Goal: Task Accomplishment & Management: Use online tool/utility

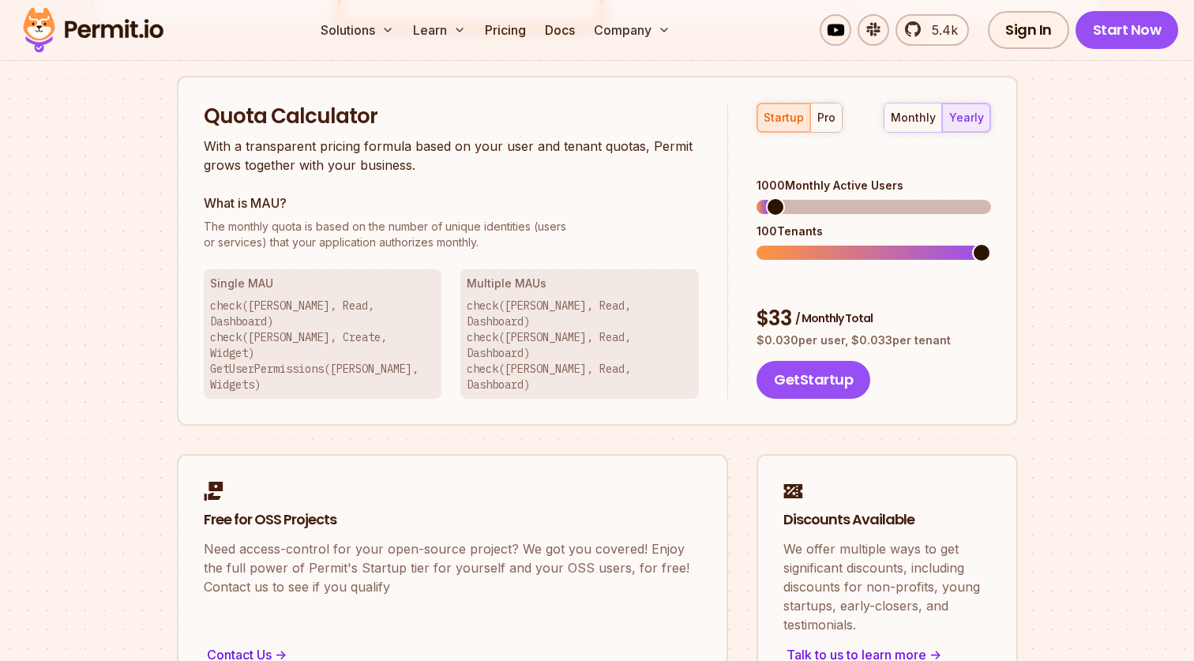
scroll to position [949, 0]
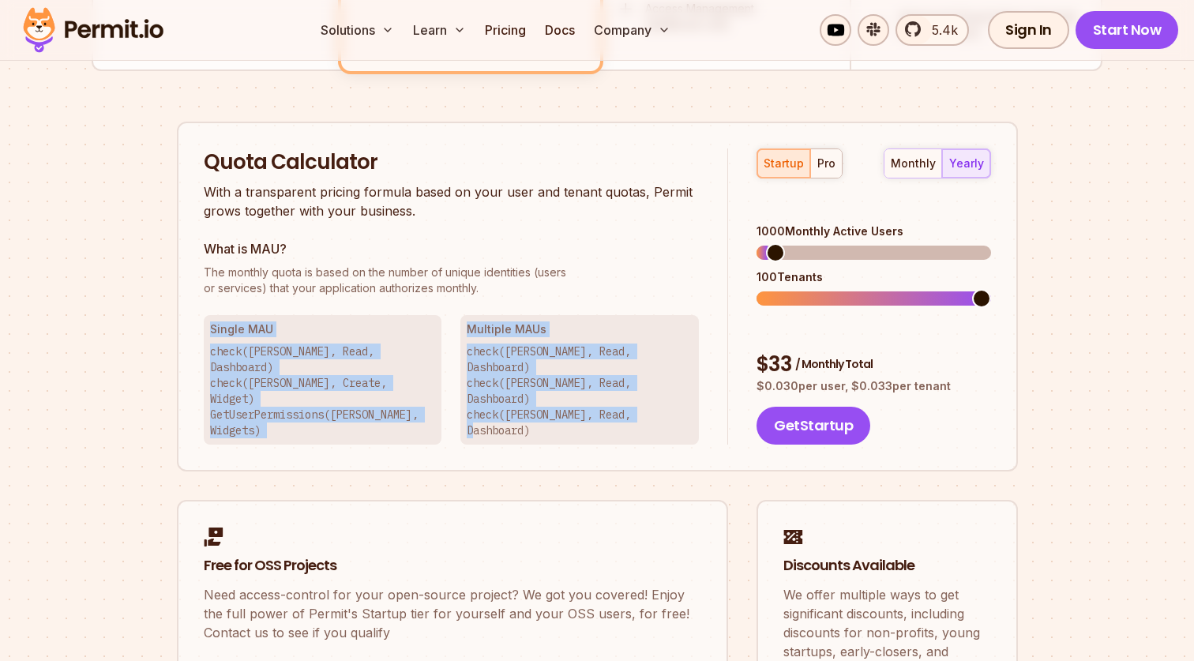
drag, startPoint x: 661, startPoint y: 389, endPoint x: 206, endPoint y: 322, distance: 459.9
click at [206, 322] on div "Single MAU check(John, Read, Dashboard) check(John, Create, Widget) GetUserPerm…" at bounding box center [452, 380] width 496 height 130
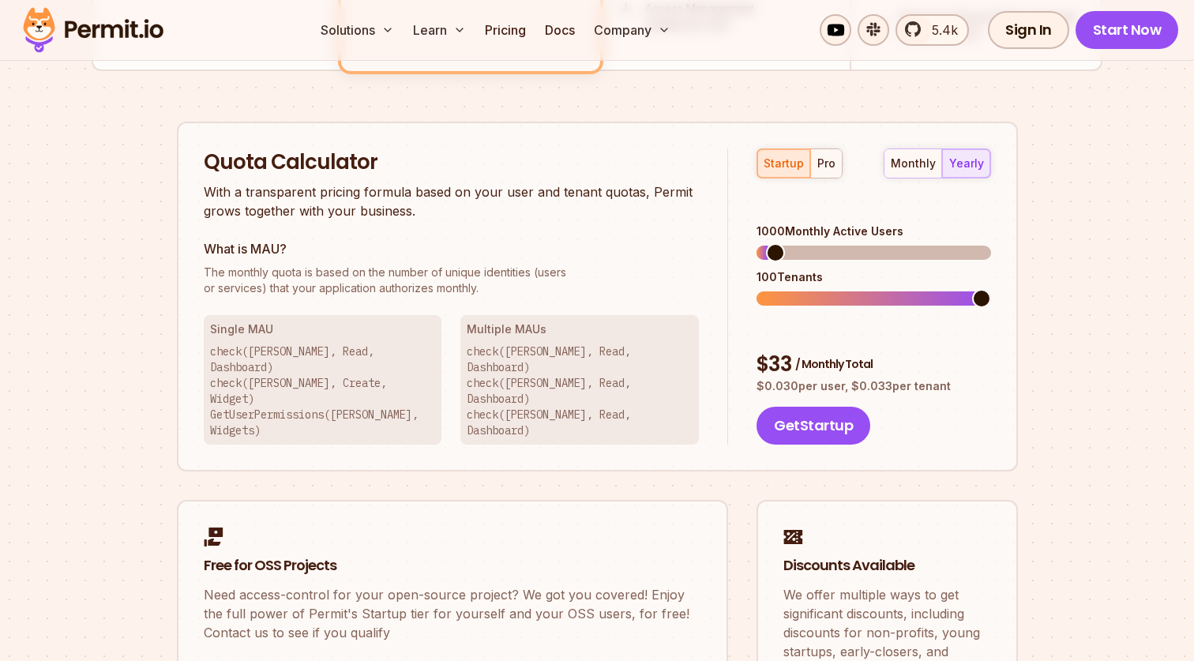
click at [206, 322] on div "Single MAU check(John, Read, Dashboard) check(John, Create, Widget) GetUserPerm…" at bounding box center [323, 380] width 239 height 130
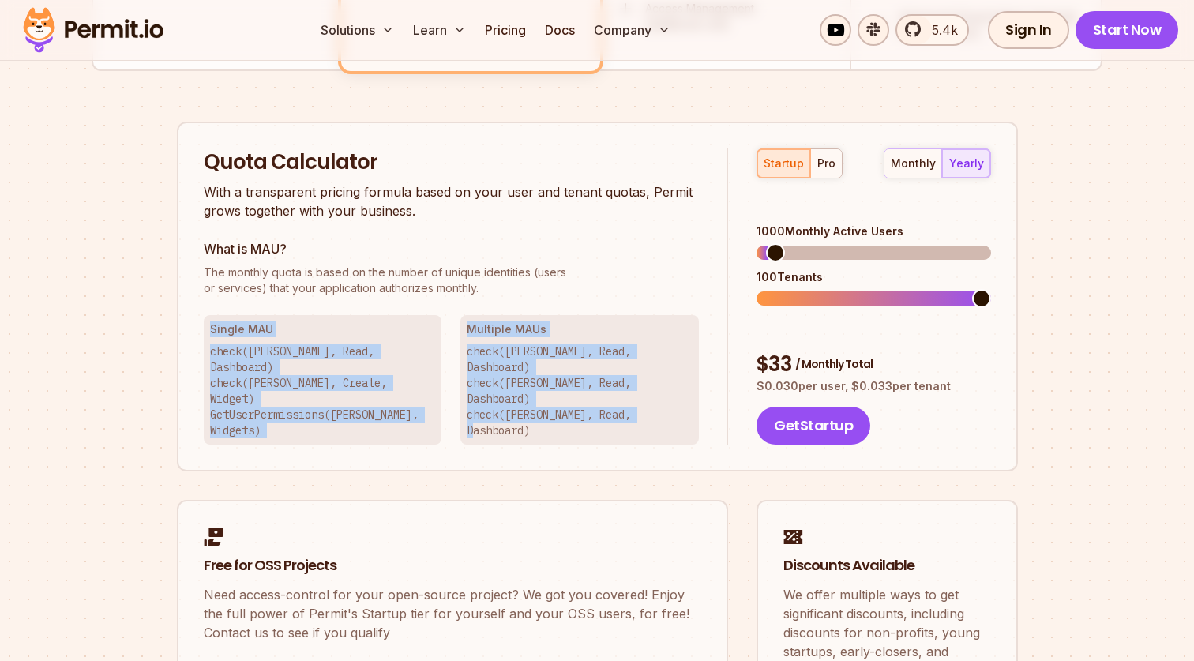
drag, startPoint x: 206, startPoint y: 322, endPoint x: 662, endPoint y: 393, distance: 461.3
click at [662, 393] on div "Single MAU check(John, Read, Dashboard) check(John, Create, Widget) GetUserPerm…" at bounding box center [452, 380] width 496 height 130
click at [675, 382] on p "check(Betty, Read, Dashboard) check(John, Read, Dashboard) check(Jeff, Read, Da…" at bounding box center [580, 391] width 226 height 95
drag, startPoint x: 675, startPoint y: 382, endPoint x: 202, endPoint y: 318, distance: 476.8
click at [202, 318] on div "Quota Calculator With a transparent pricing formula based on your user and tena…" at bounding box center [597, 297] width 841 height 351
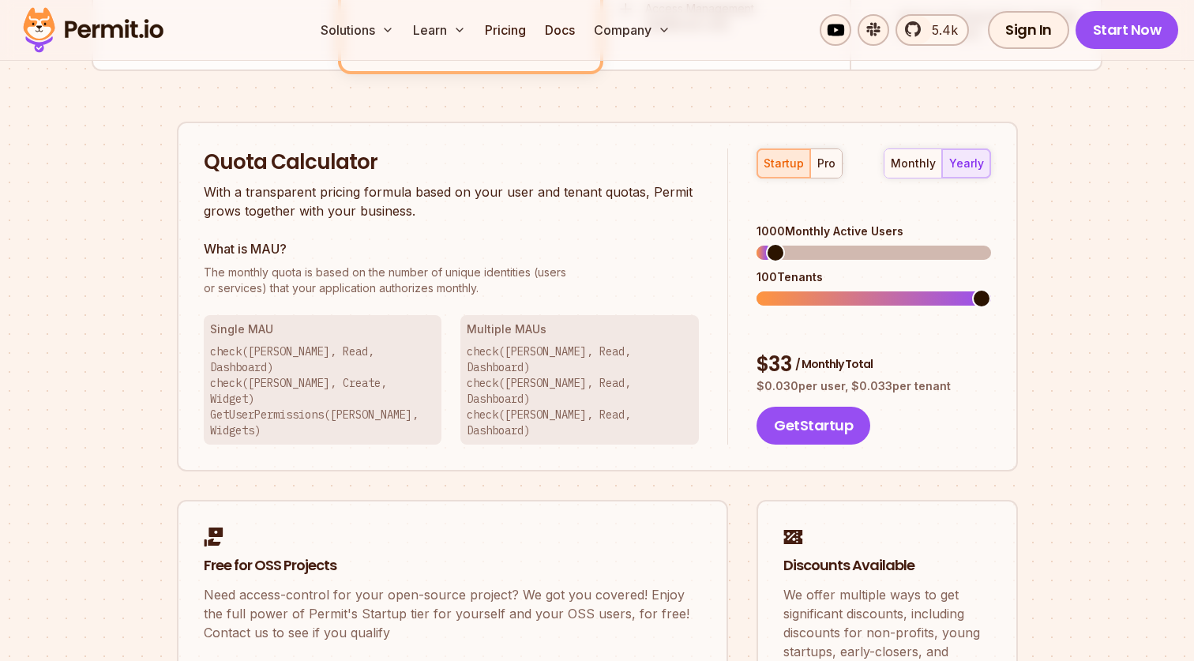
click at [208, 329] on div "Single MAU check(John, Read, Dashboard) check(John, Create, Widget) GetUserPerm…" at bounding box center [323, 380] width 239 height 130
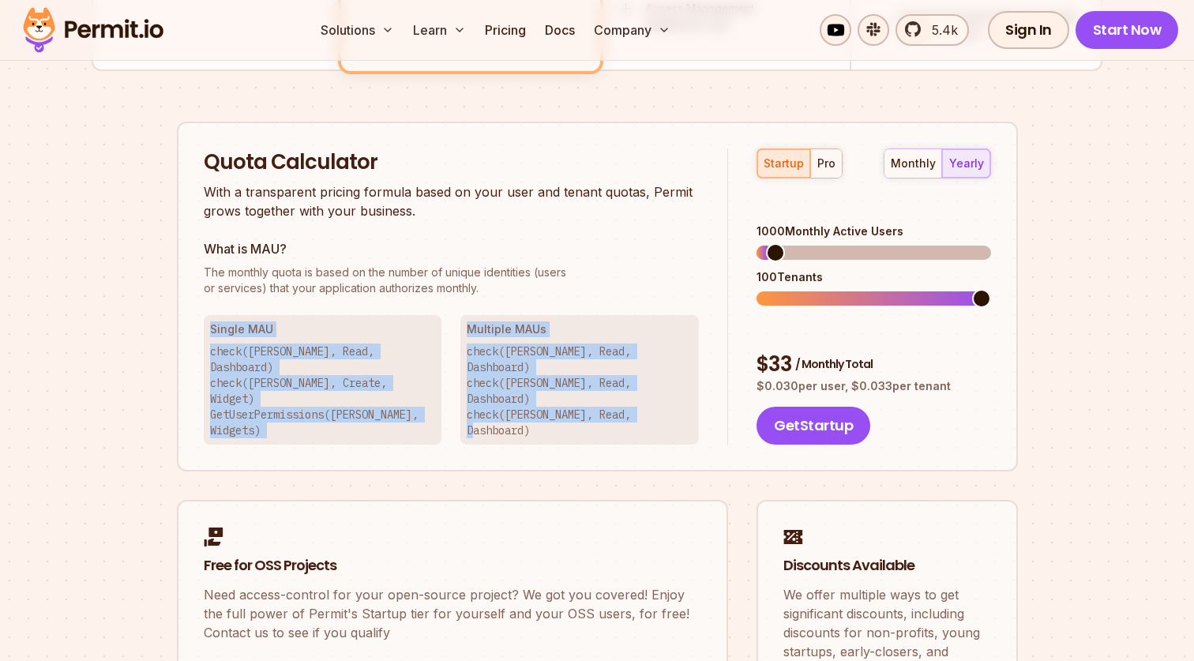
drag, startPoint x: 208, startPoint y: 329, endPoint x: 673, endPoint y: 393, distance: 469.6
click at [673, 393] on div "Single MAU check(John, Read, Dashboard) check(John, Create, Widget) GetUserPerm…" at bounding box center [452, 380] width 496 height 130
click at [662, 378] on p "check(Betty, Read, Dashboard) check(John, Read, Dashboard) check(Jeff, Read, Da…" at bounding box center [580, 391] width 226 height 95
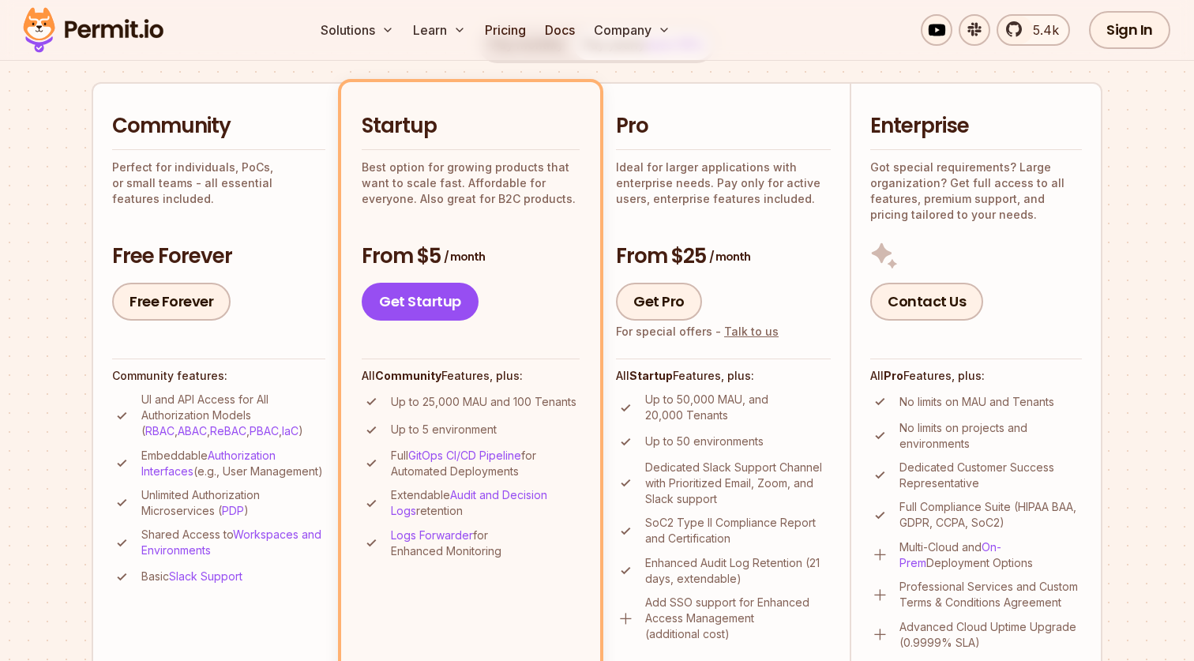
scroll to position [0, 0]
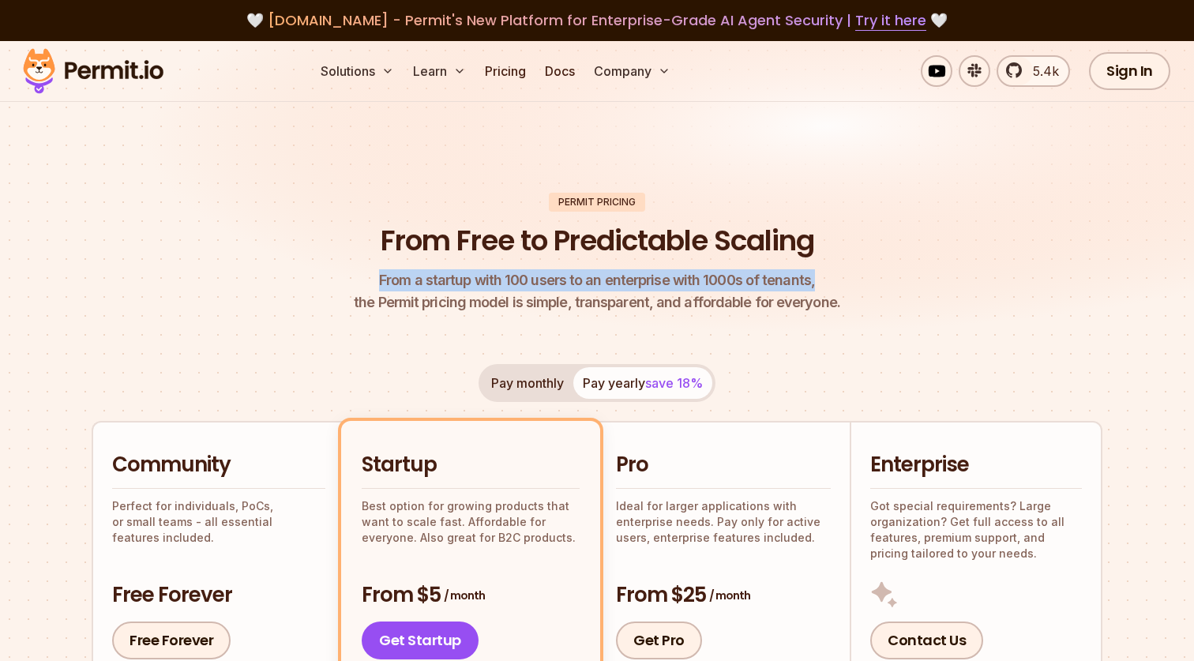
drag, startPoint x: 373, startPoint y: 232, endPoint x: 884, endPoint y: 280, distance: 513.4
click at [884, 281] on header "Permit Pricing From Free to Predictable Scaling From a startup with 100 users t…" at bounding box center [597, 254] width 1011 height 122
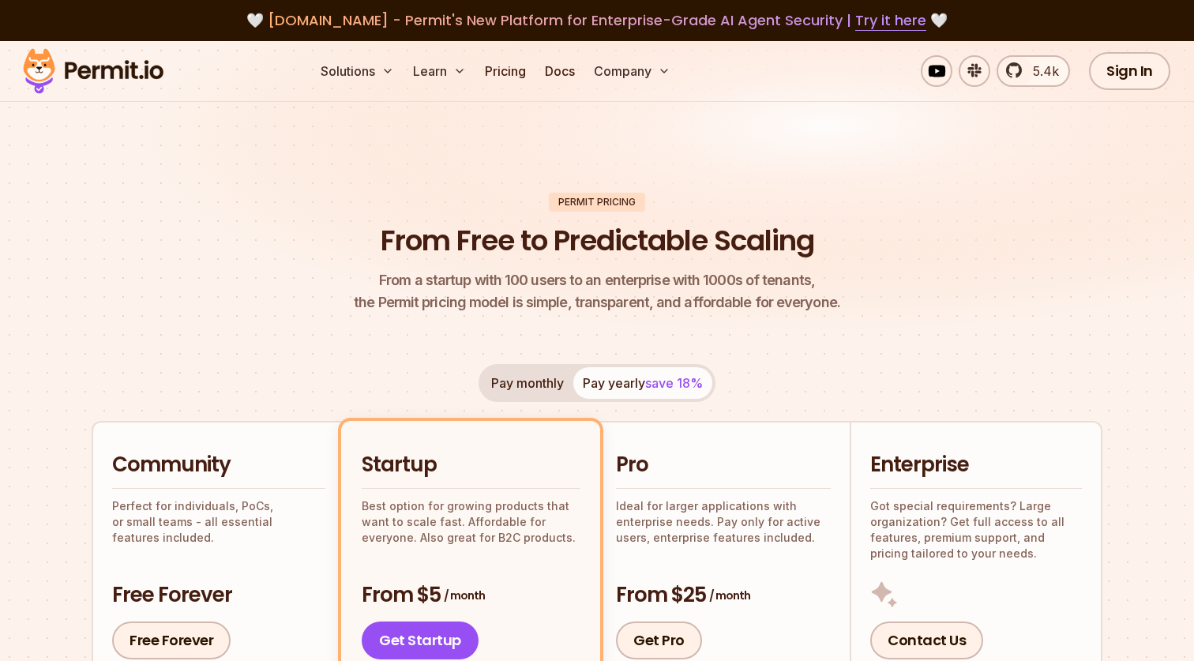
click at [705, 242] on h1 "From Free to Predictable Scaling" at bounding box center [598, 240] width 434 height 39
drag, startPoint x: 390, startPoint y: 282, endPoint x: 566, endPoint y: 280, distance: 175.4
click at [566, 280] on span "From a startup with 100 users to an enterprise with 1000s of tenants," at bounding box center [597, 280] width 487 height 22
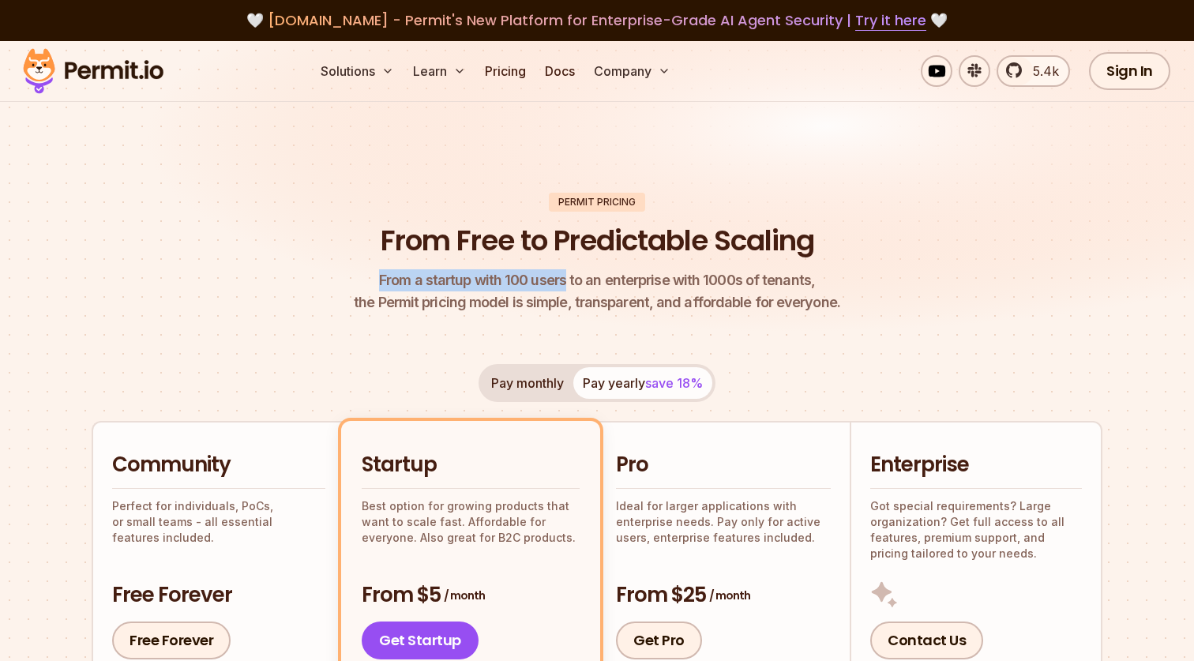
click at [566, 280] on span "From a startup with 100 users to an enterprise with 1000s of tenants," at bounding box center [597, 280] width 487 height 22
click at [573, 288] on span "From a startup with 100 users to an enterprise with 1000s of tenants," at bounding box center [597, 280] width 487 height 22
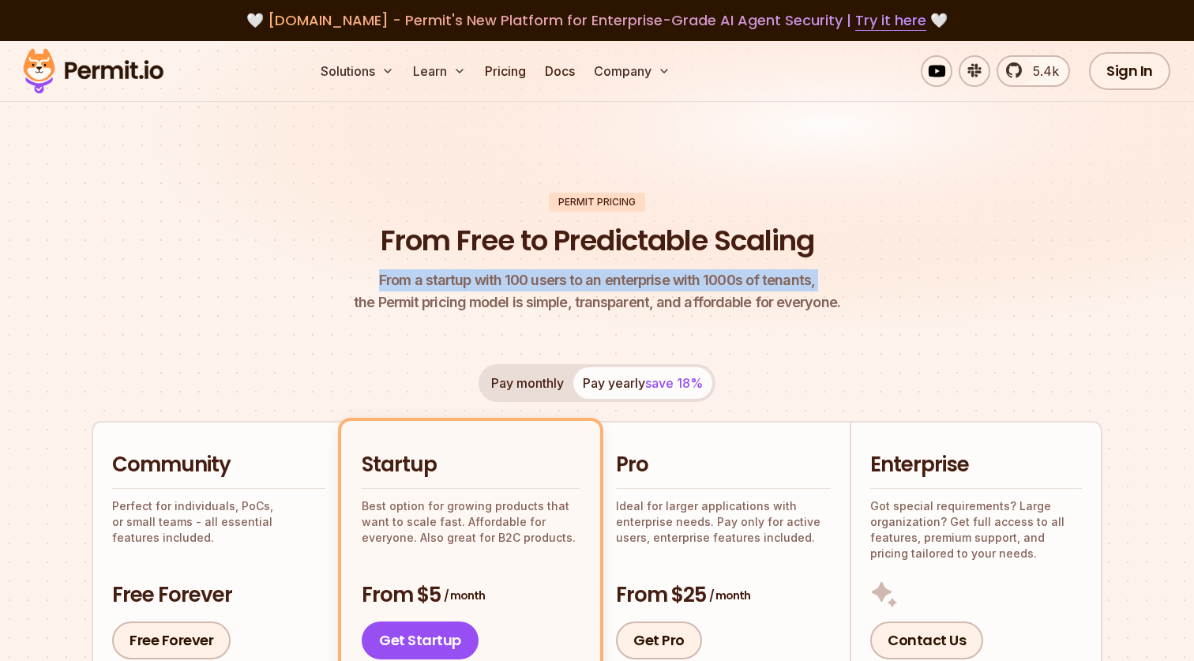
click at [573, 288] on span "From a startup with 100 users to an enterprise with 1000s of tenants," at bounding box center [597, 280] width 487 height 22
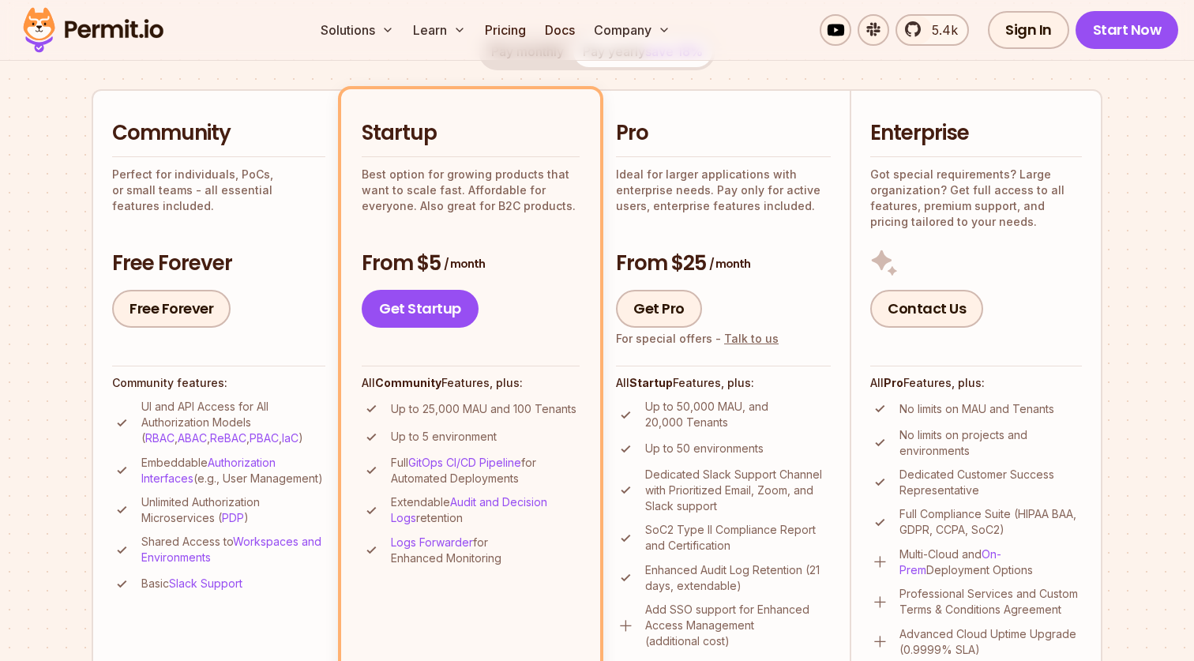
scroll to position [292, 0]
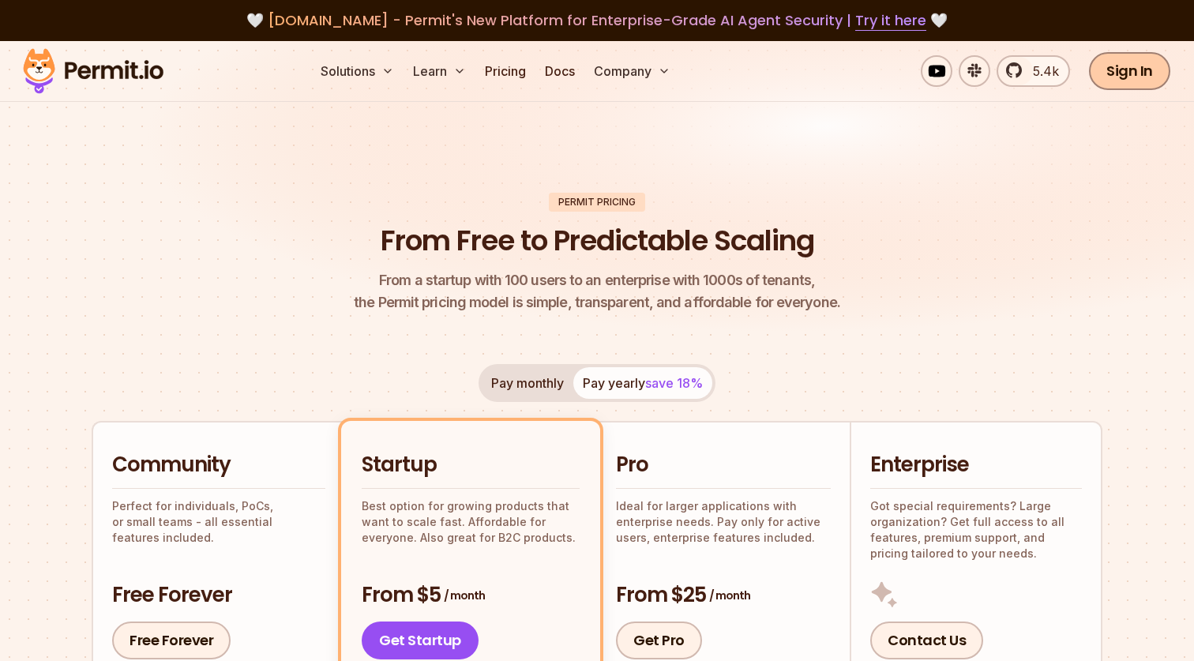
click at [1130, 83] on link "Sign In" at bounding box center [1129, 71] width 81 height 38
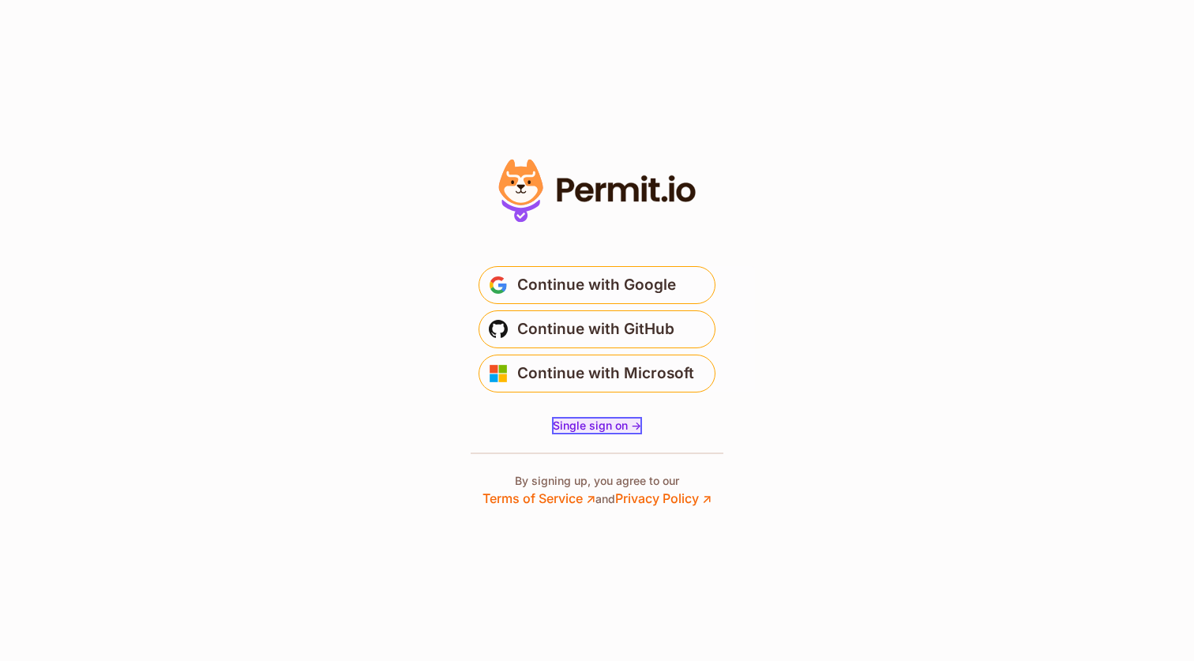
click at [604, 426] on span "Single sign on ->" at bounding box center [597, 425] width 88 height 13
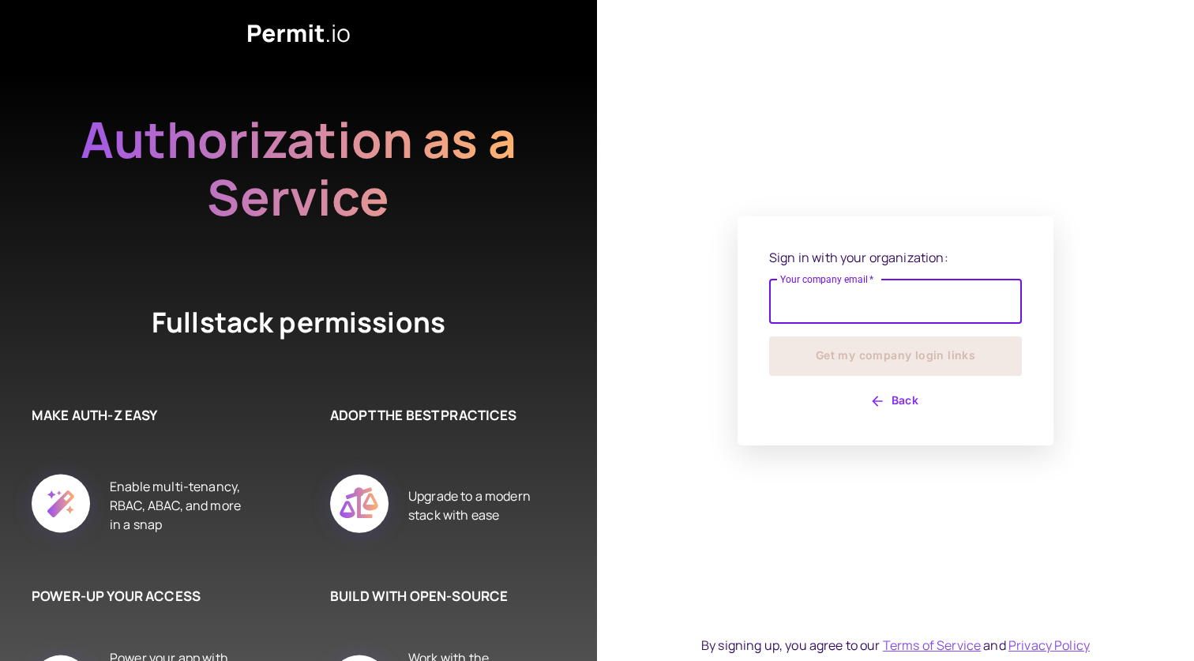
click at [814, 304] on input "Your company email   *" at bounding box center [895, 302] width 253 height 44
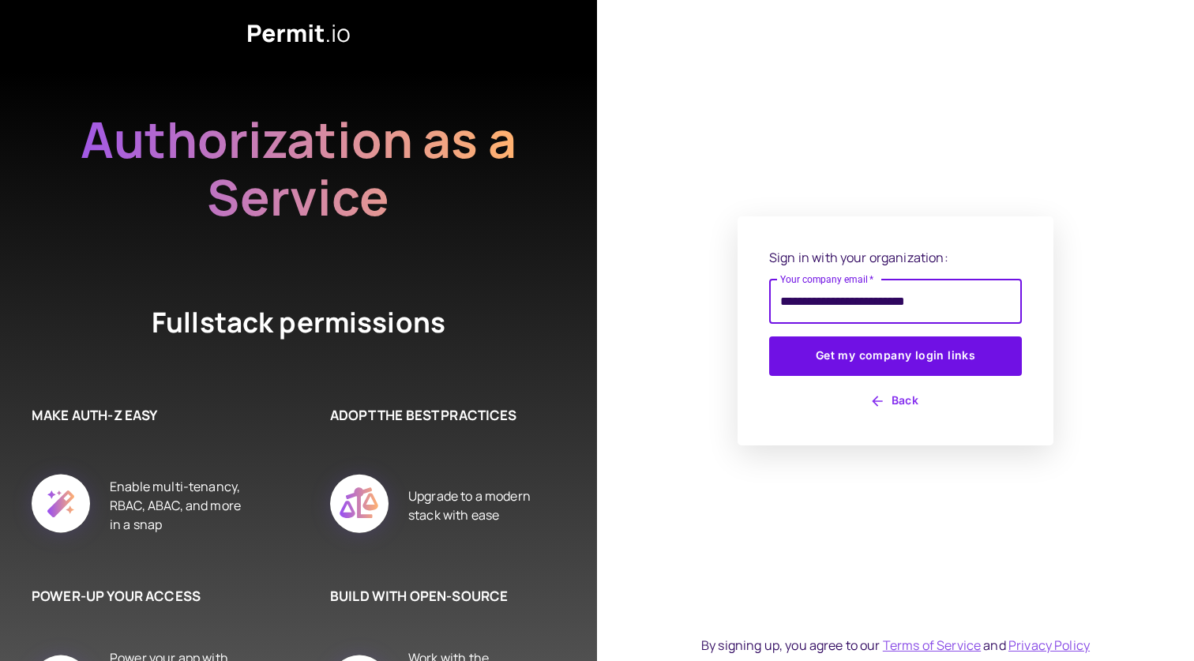
type input "**********"
click at [769, 337] on button "Get my company login links" at bounding box center [895, 356] width 253 height 39
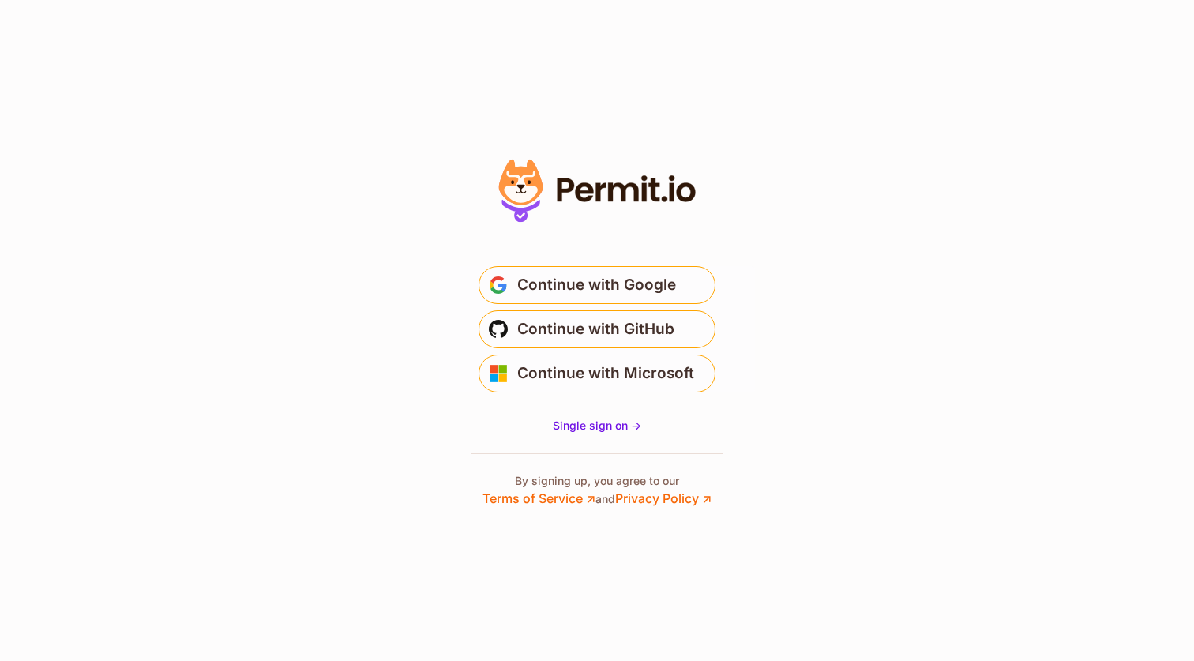
click at [561, 280] on span "Continue with Google" at bounding box center [596, 285] width 159 height 25
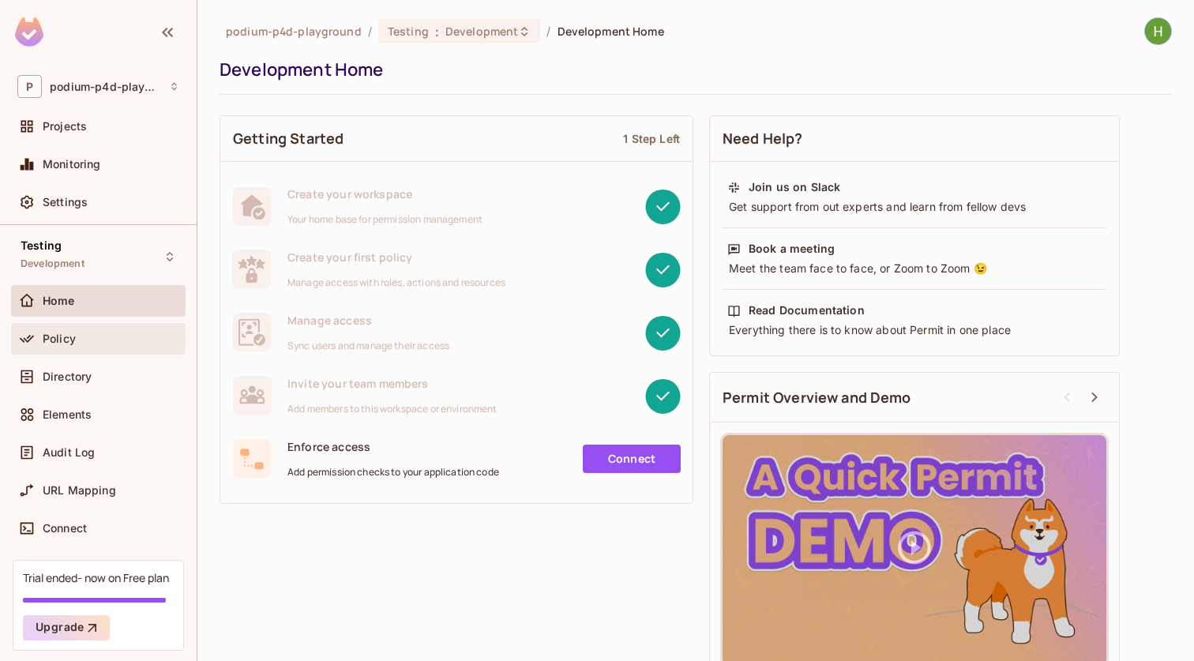
click at [89, 329] on div "Policy" at bounding box center [98, 339] width 175 height 32
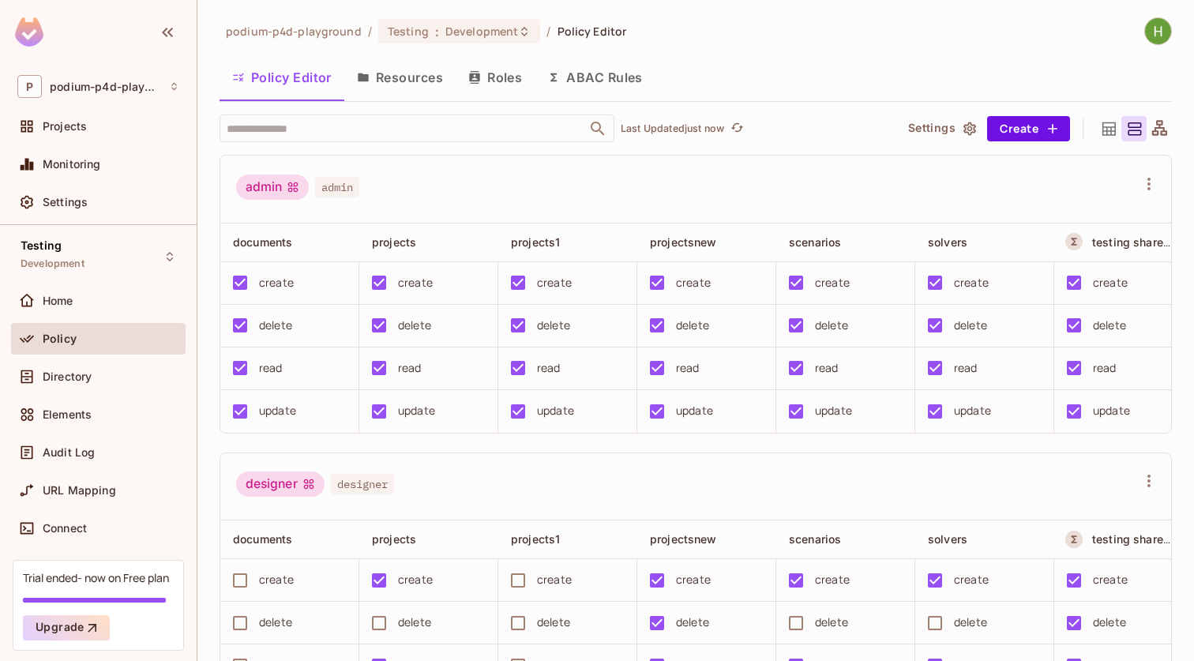
click at [399, 76] on button "Resources" at bounding box center [399, 77] width 111 height 39
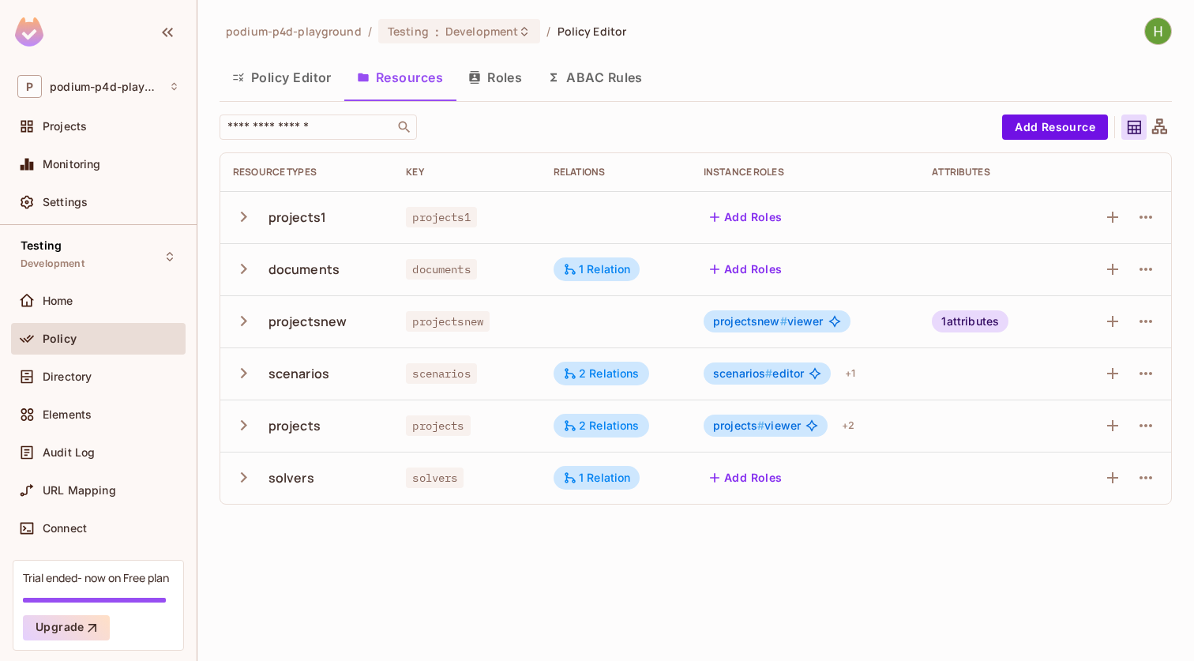
click at [241, 480] on icon "button" at bounding box center [243, 477] width 21 height 21
click at [243, 432] on icon "button" at bounding box center [243, 425] width 21 height 21
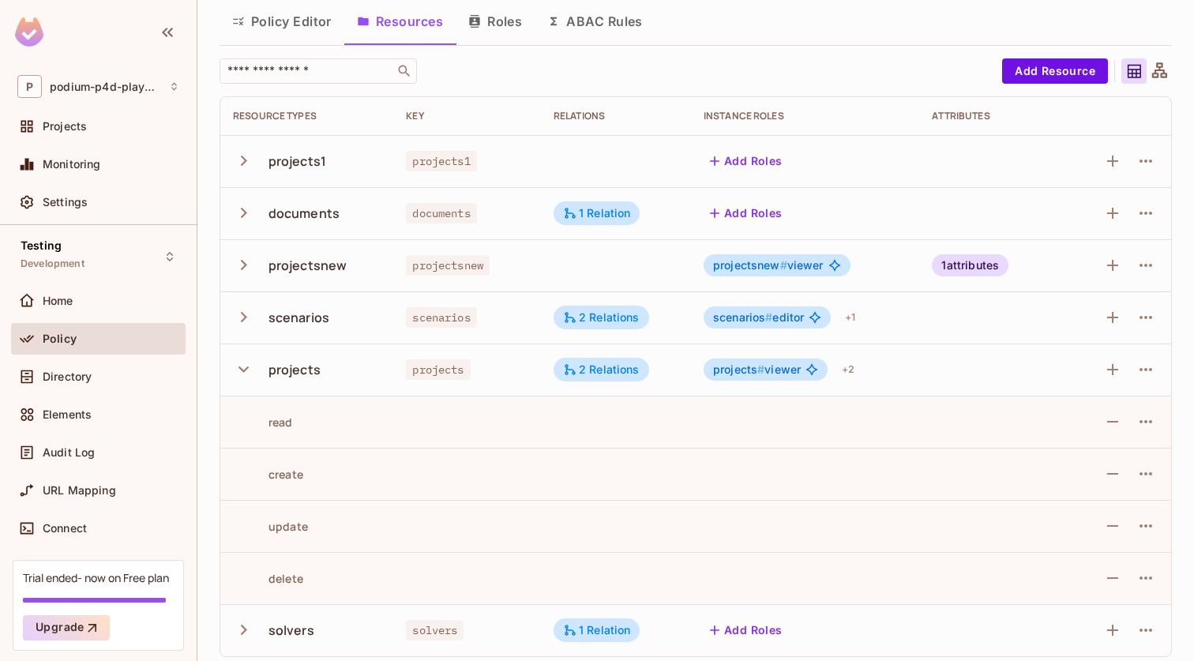
scroll to position [65, 0]
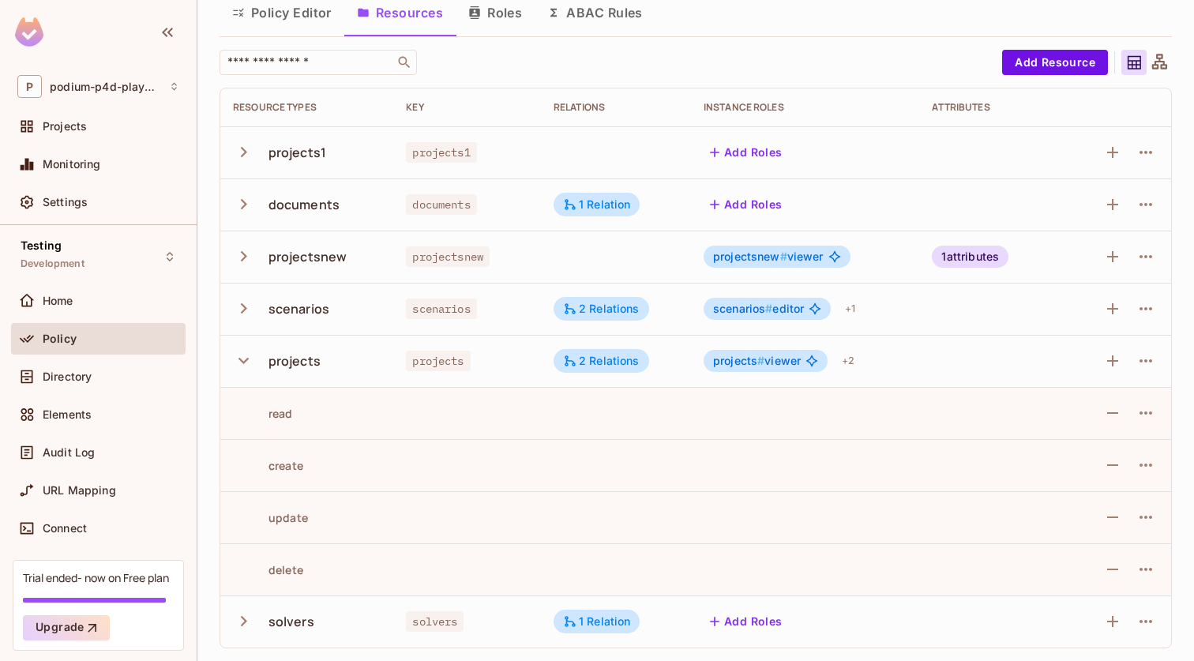
click at [241, 359] on icon "button" at bounding box center [243, 360] width 21 height 21
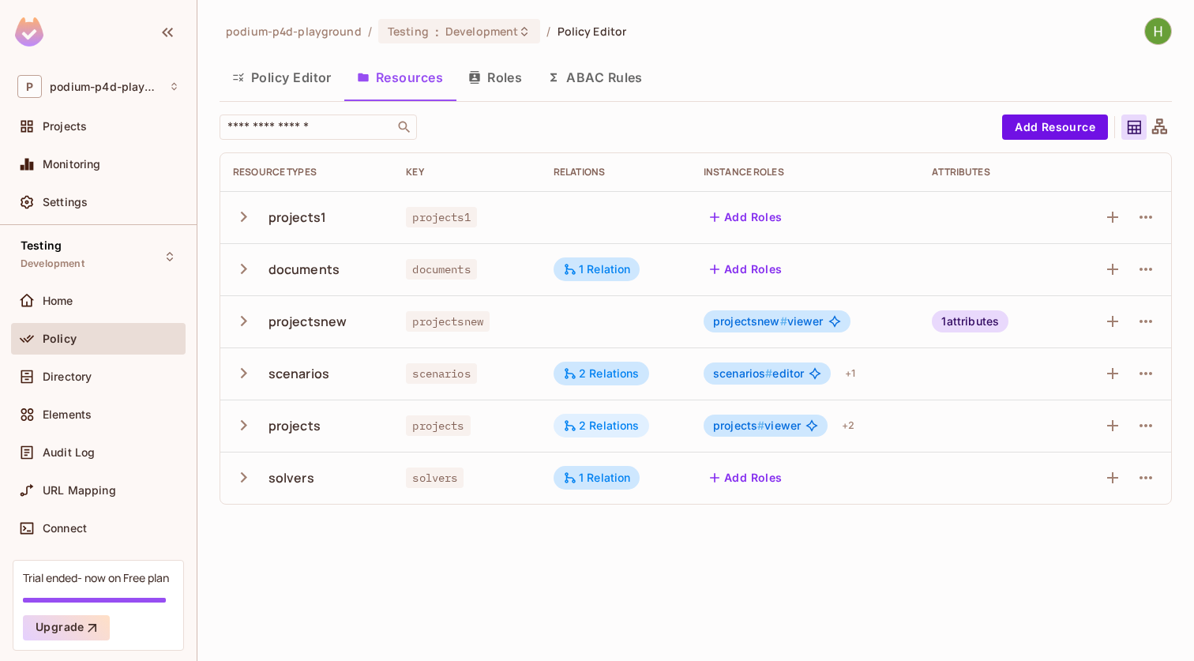
click at [623, 425] on div "2 Relations" at bounding box center [601, 426] width 77 height 14
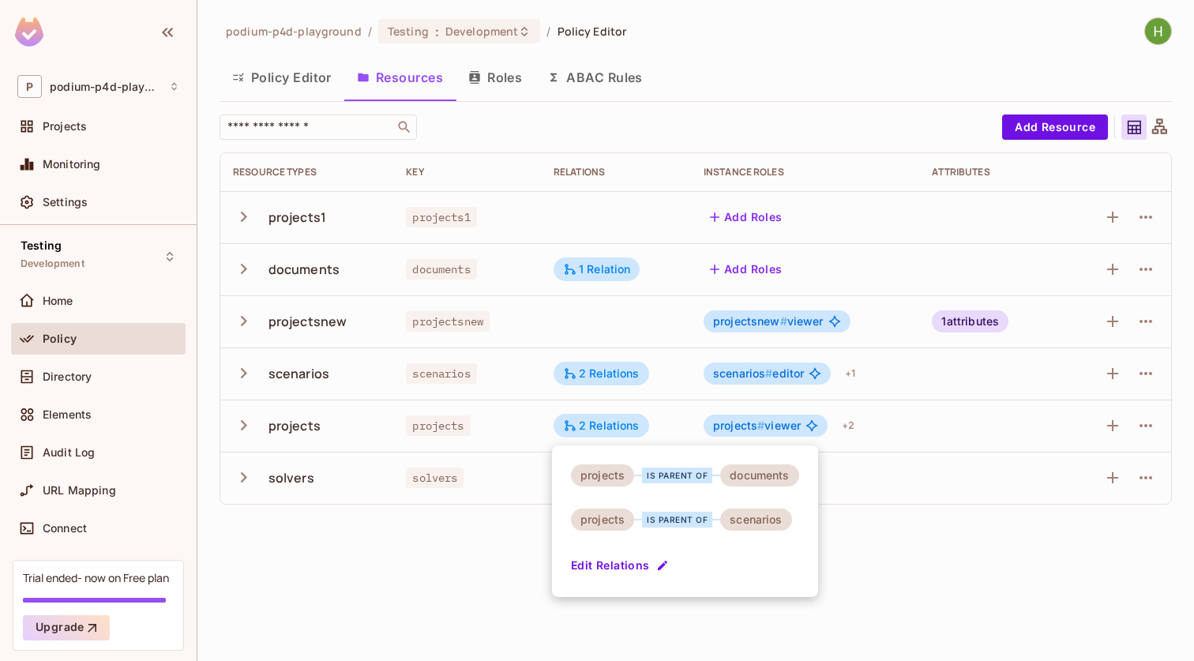
click at [78, 370] on div at bounding box center [597, 330] width 1194 height 661
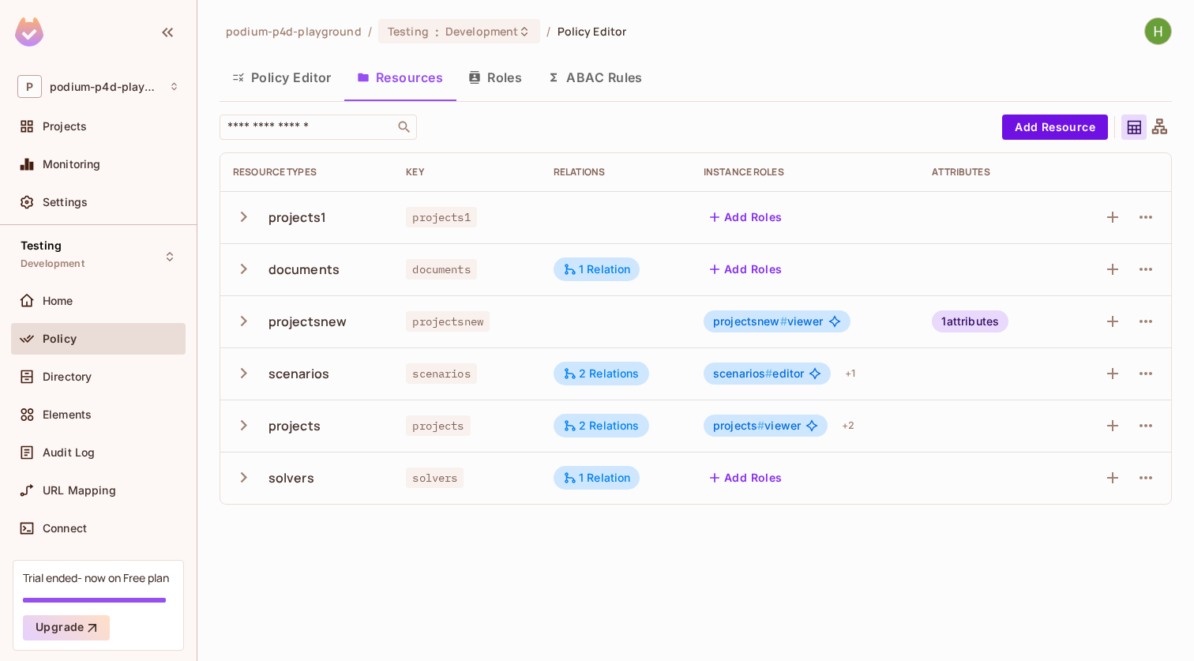
click at [66, 376] on span "Directory" at bounding box center [67, 377] width 49 height 13
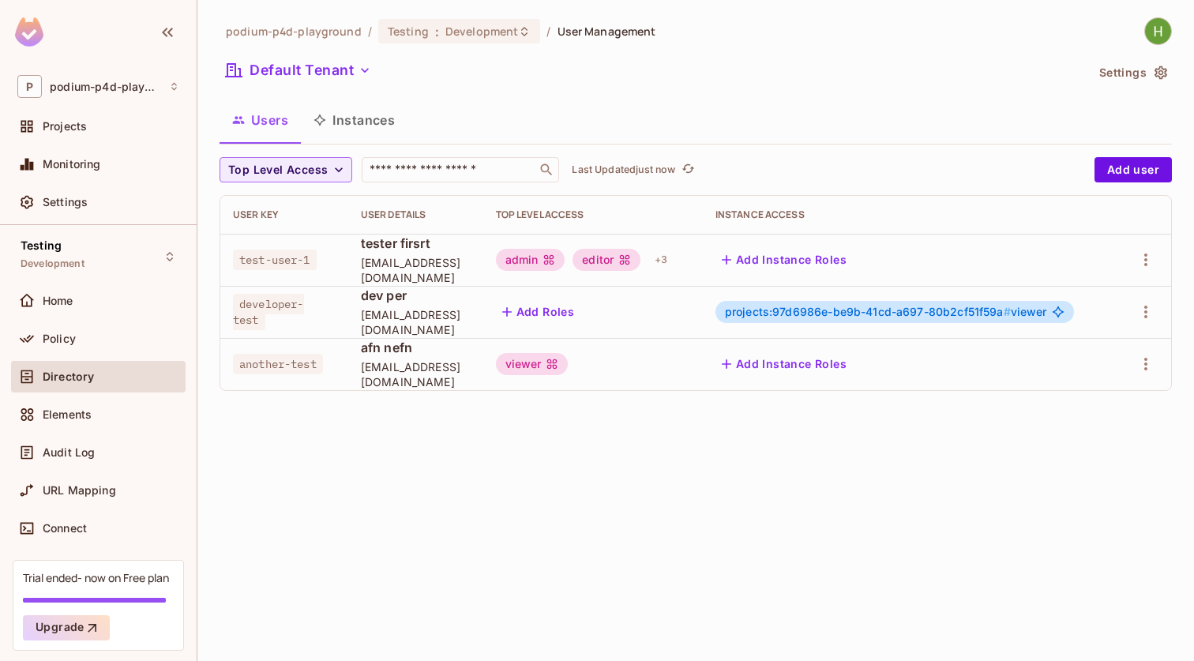
click at [362, 134] on button "Instances" at bounding box center [354, 119] width 107 height 39
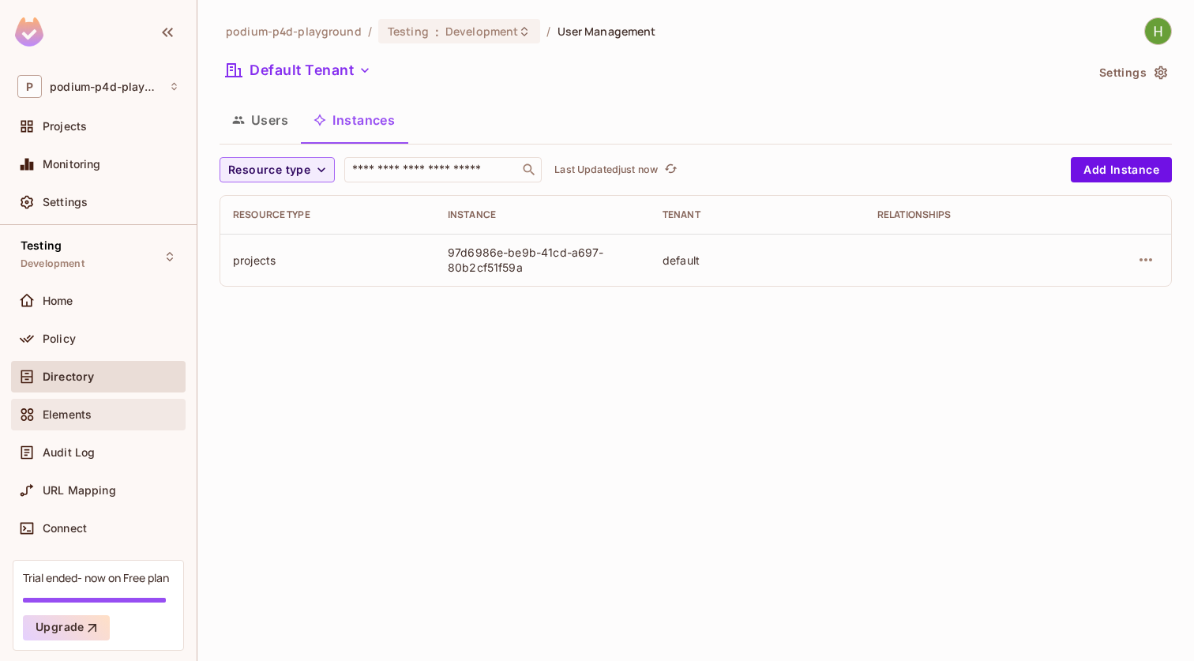
click at [65, 420] on span "Elements" at bounding box center [67, 414] width 49 height 13
